Goal: Task Accomplishment & Management: Manage account settings

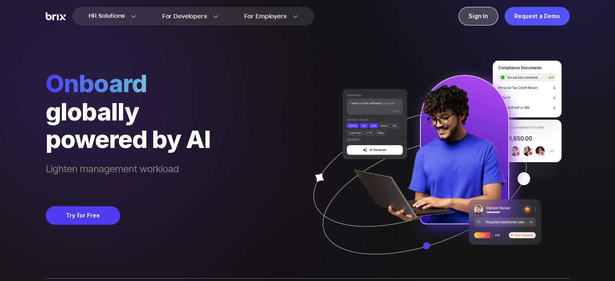
click at [476, 13] on div "Sign In" at bounding box center [478, 16] width 40 height 19
click at [479, 12] on div "Sign In" at bounding box center [478, 16] width 40 height 19
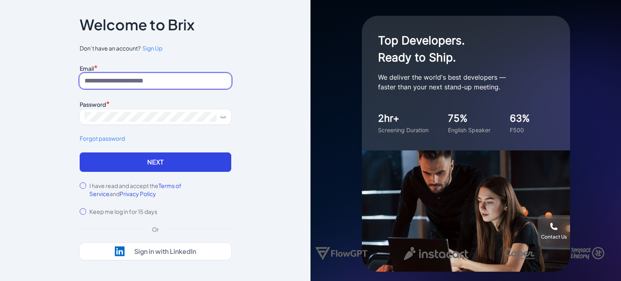
click at [202, 83] on input at bounding box center [156, 80] width 152 height 15
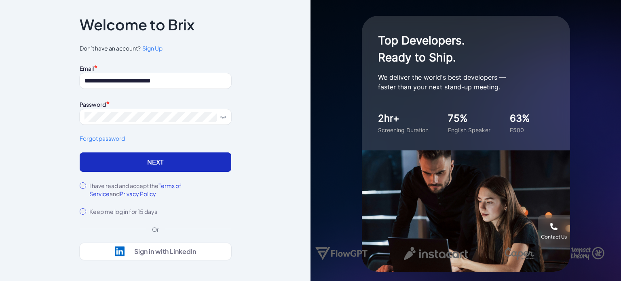
click at [191, 160] on button "Next" at bounding box center [156, 161] width 152 height 19
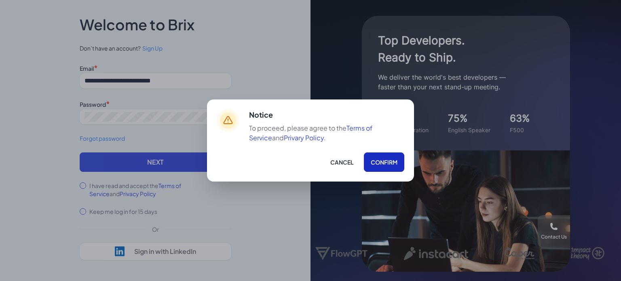
click at [401, 165] on button "Confirm" at bounding box center [384, 161] width 40 height 19
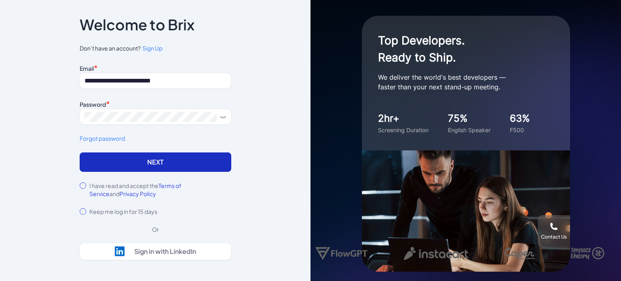
click at [131, 153] on button "Next" at bounding box center [156, 161] width 152 height 19
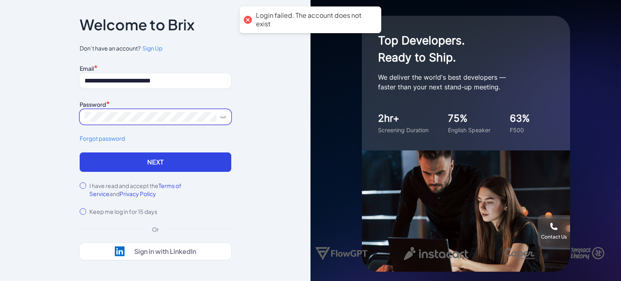
click at [221, 116] on icon at bounding box center [223, 117] width 6 height 6
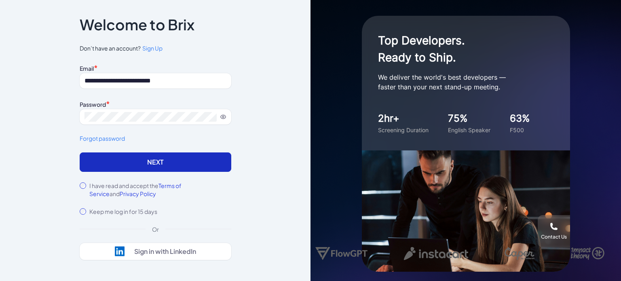
click at [194, 168] on button "Next" at bounding box center [156, 161] width 152 height 19
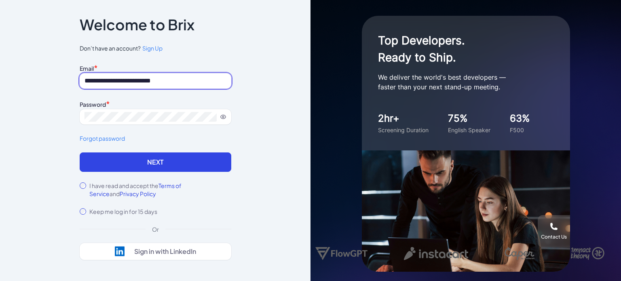
click at [198, 85] on input "**********" at bounding box center [156, 80] width 152 height 15
type input "**********"
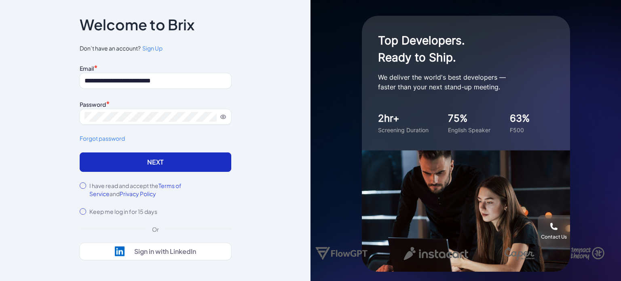
click at [146, 155] on button "Next" at bounding box center [156, 161] width 152 height 19
